Goal: Information Seeking & Learning: Check status

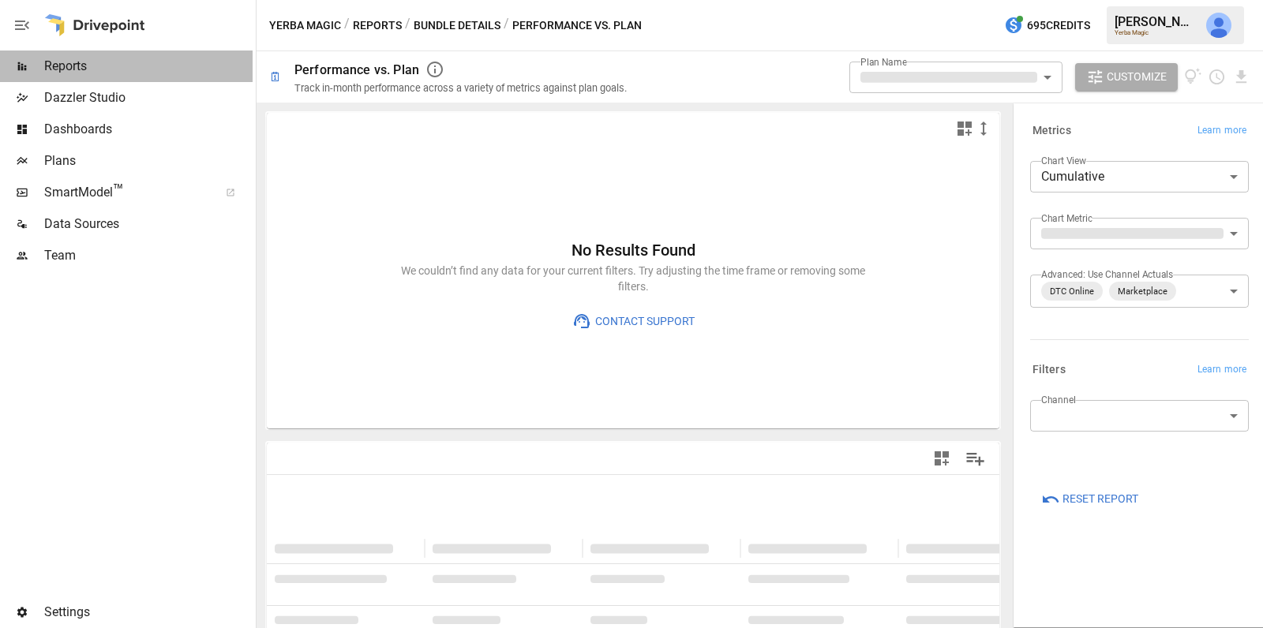
click at [77, 66] on span "Reports" at bounding box center [148, 66] width 208 height 19
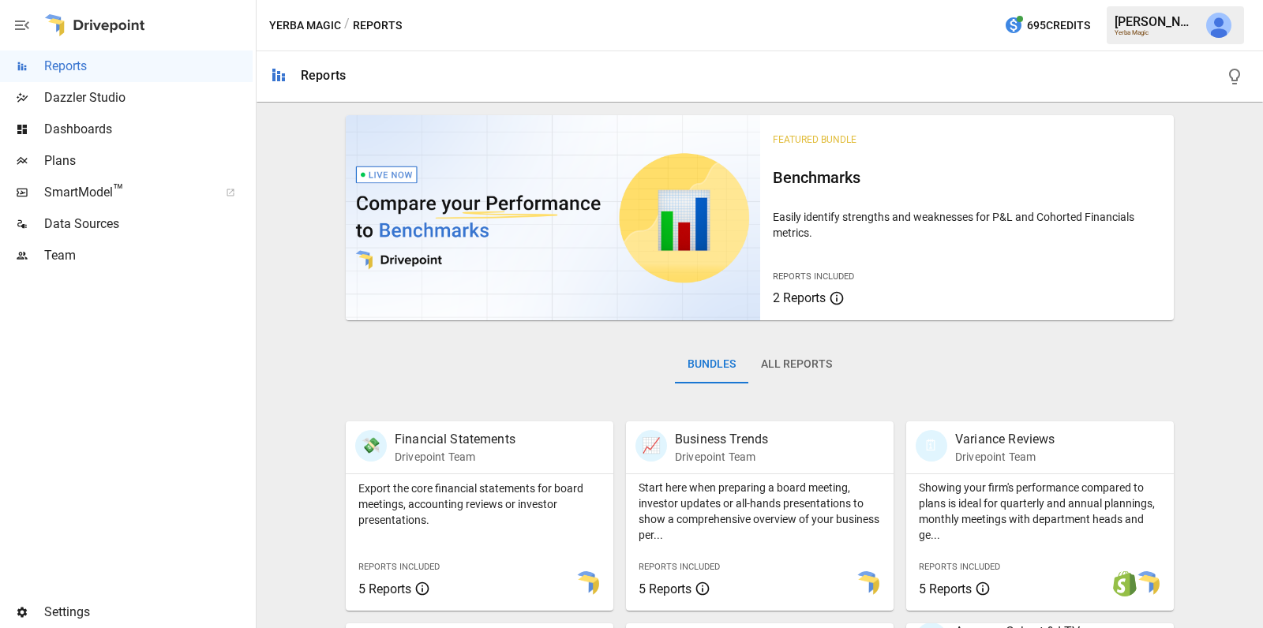
scroll to position [594, 0]
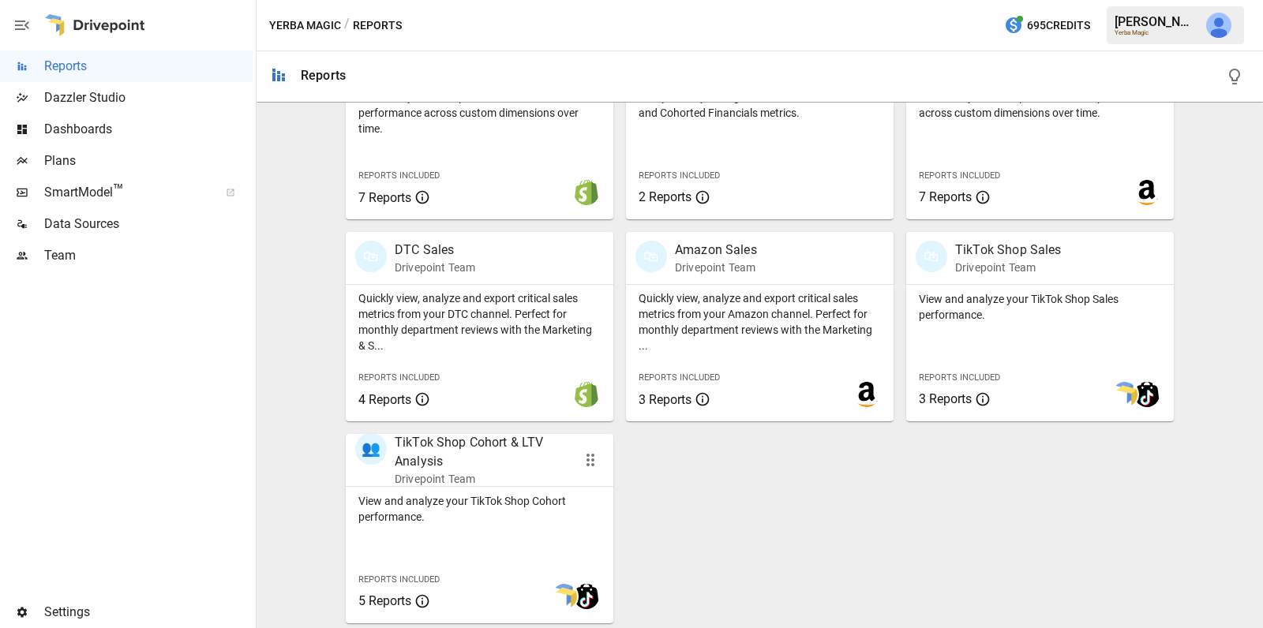
click at [540, 484] on p "Drivepoint Team" at bounding box center [479, 479] width 168 height 16
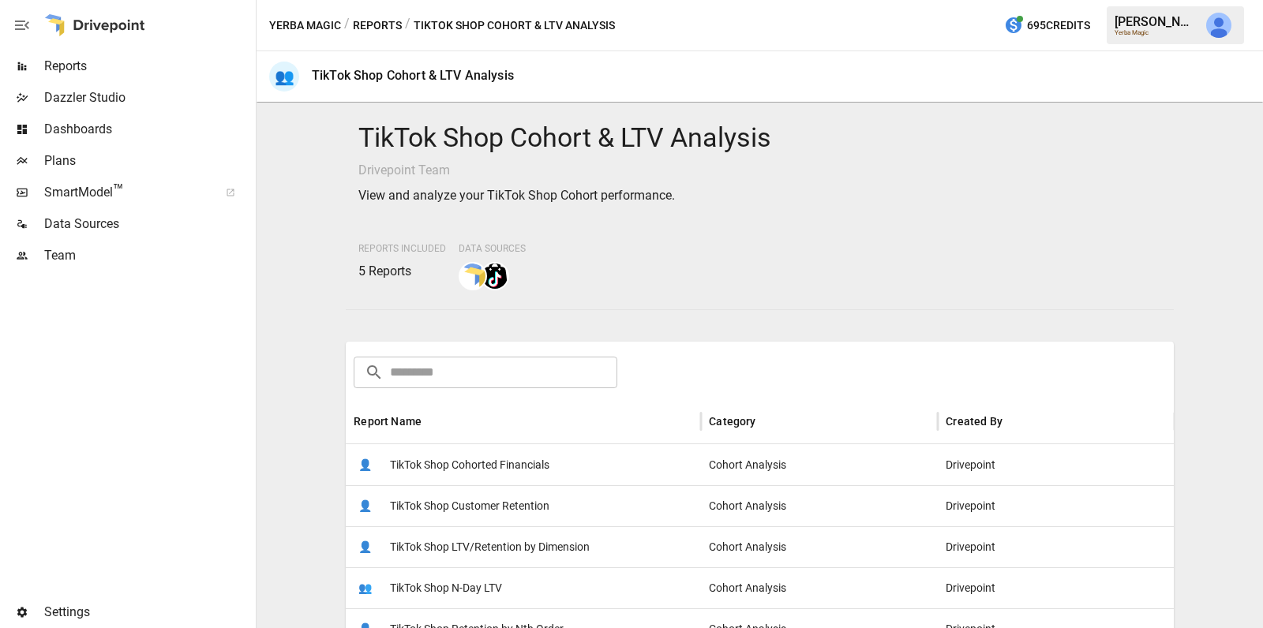
click at [540, 484] on span "TikTok Shop Cohorted Financials" at bounding box center [469, 465] width 159 height 40
